Goal: Transaction & Acquisition: Purchase product/service

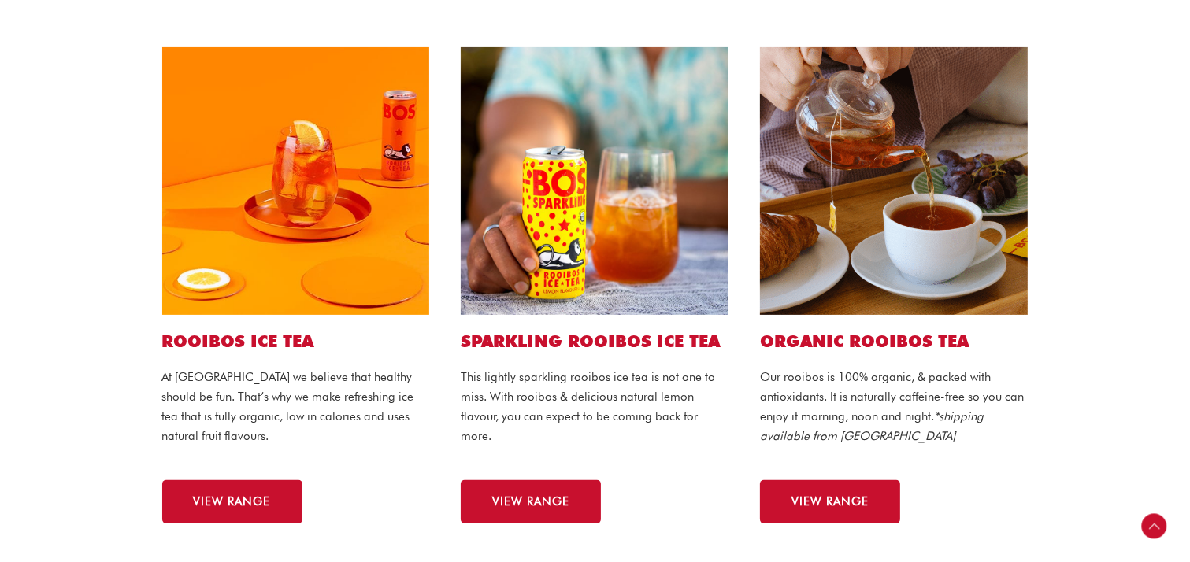
scroll to position [473, 0]
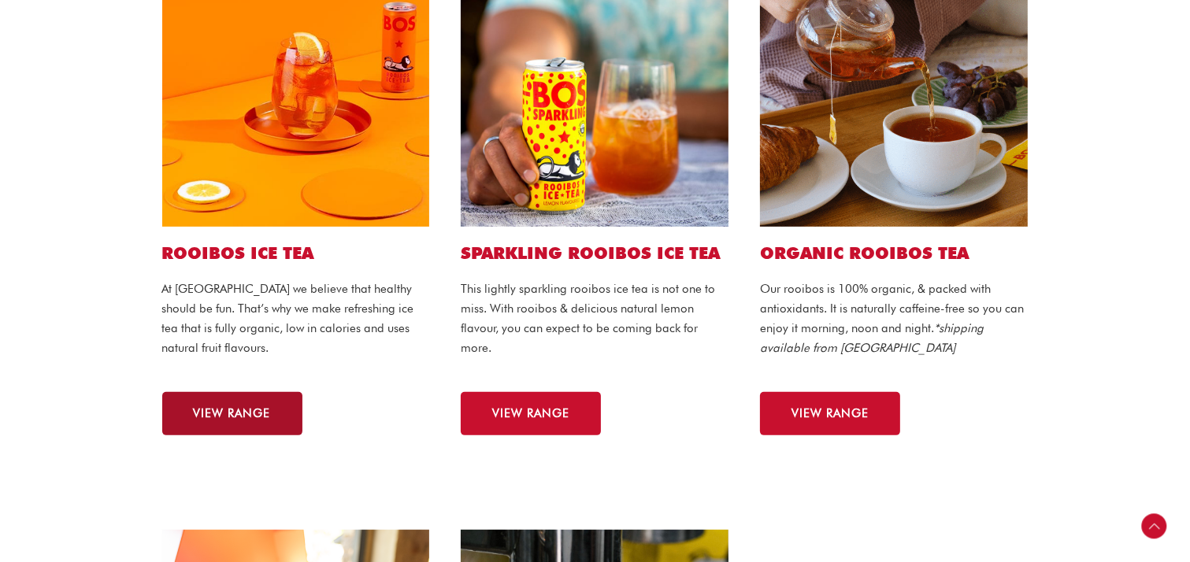
click at [211, 420] on span "VIEW RANGE" at bounding box center [232, 414] width 77 height 12
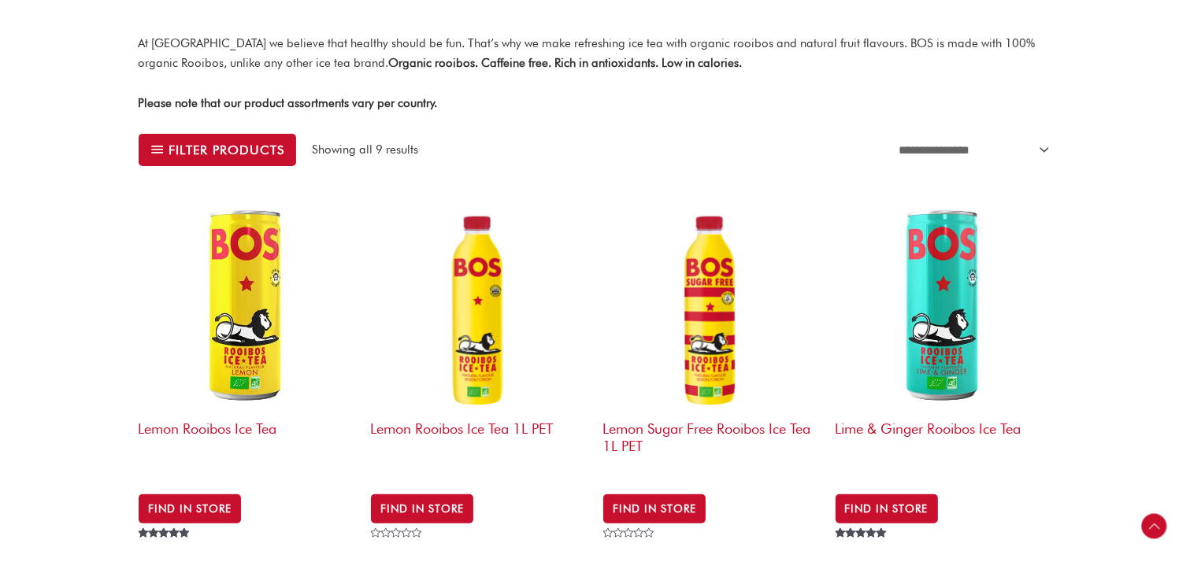
scroll to position [473, 0]
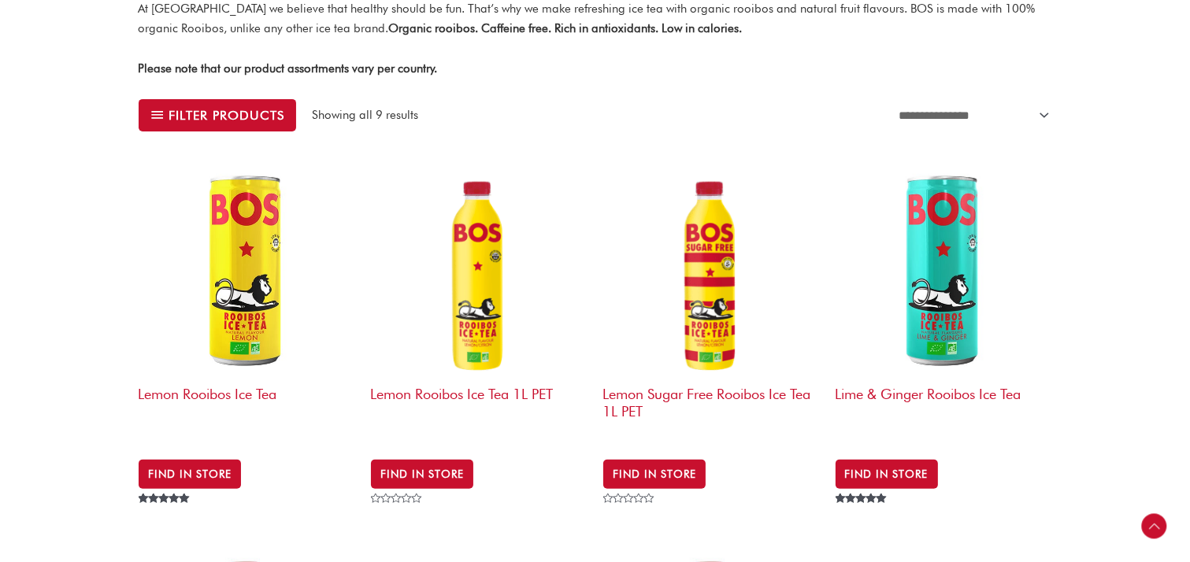
click at [958, 328] on img at bounding box center [944, 269] width 217 height 217
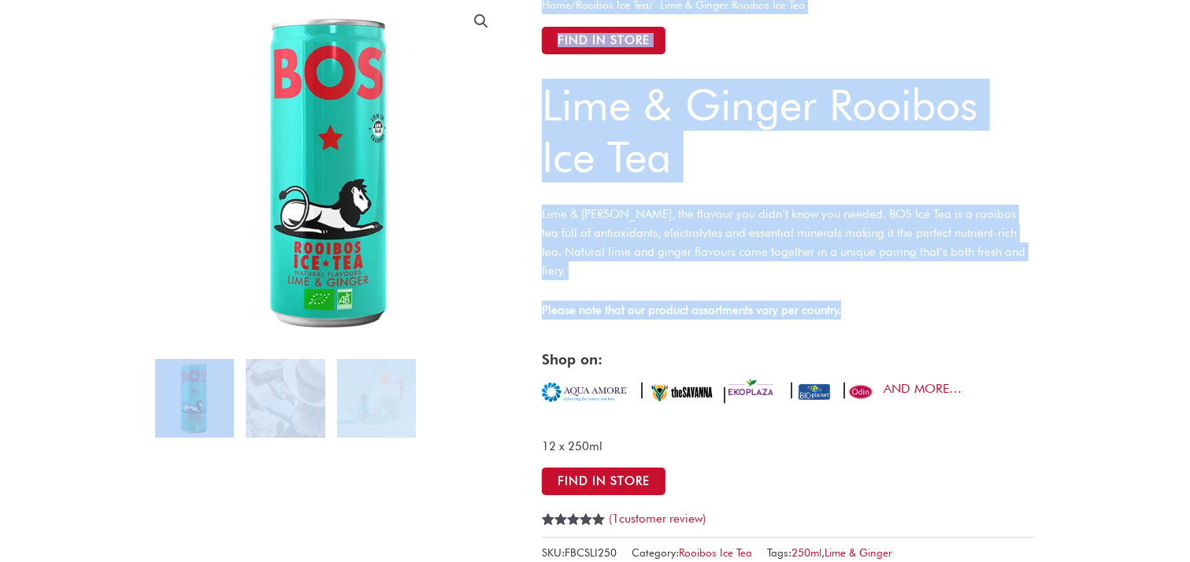
drag, startPoint x: 1000, startPoint y: 269, endPoint x: 498, endPoint y: 234, distance: 503.0
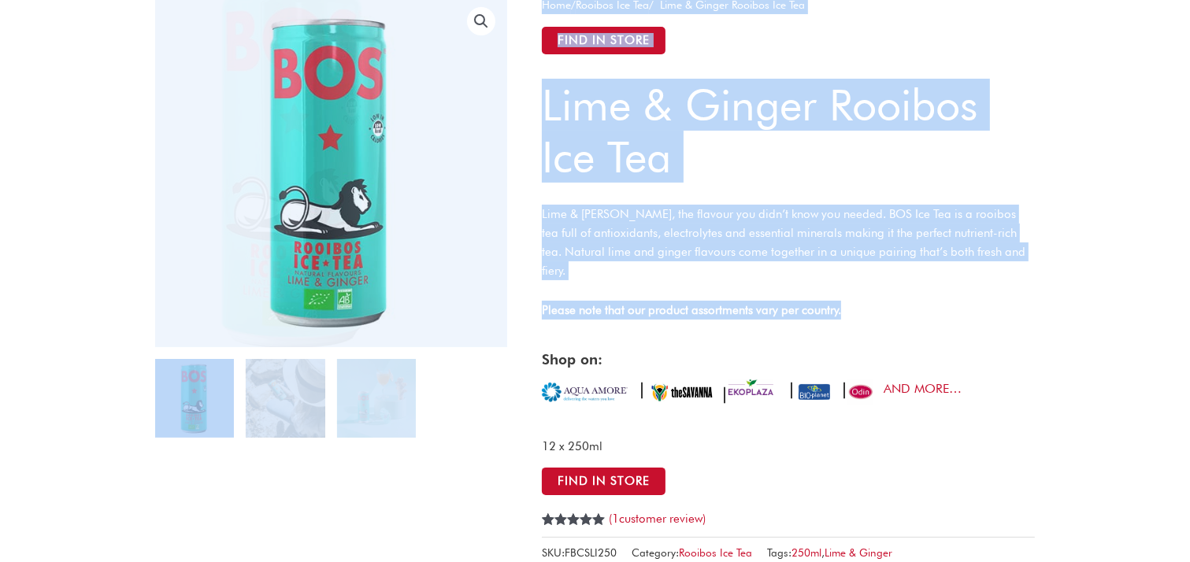
click at [556, 232] on p "Lime & [PERSON_NAME], the flavour you didn’t know you needed. BOS Ice Tea is a …" at bounding box center [788, 243] width 493 height 76
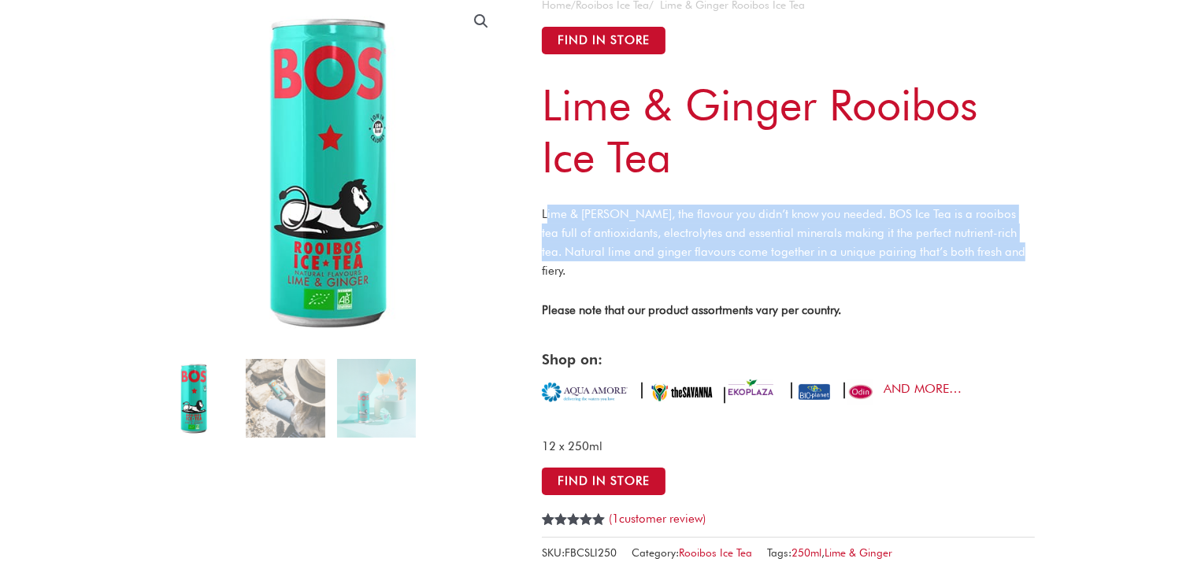
drag, startPoint x: 548, startPoint y: 218, endPoint x: 1026, endPoint y: 249, distance: 479.2
click at [1026, 249] on p "Lime & [PERSON_NAME], the flavour you didn’t know you needed. BOS Ice Tea is a …" at bounding box center [788, 243] width 493 height 76
copy p "ime & [PERSON_NAME], the flavour you didn’t know you needed. BOS Ice Tea is a r…"
